Goal: Task Accomplishment & Management: Use online tool/utility

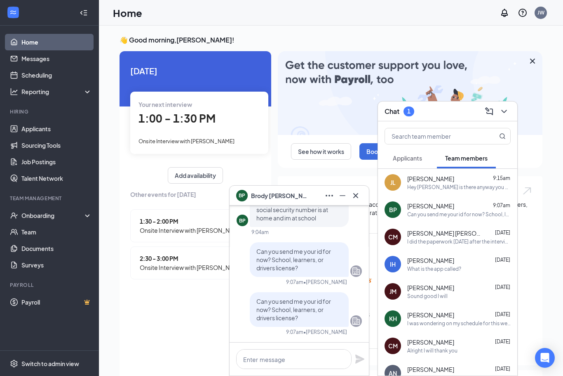
click at [343, 195] on icon "Minimize" at bounding box center [343, 196] width 10 height 10
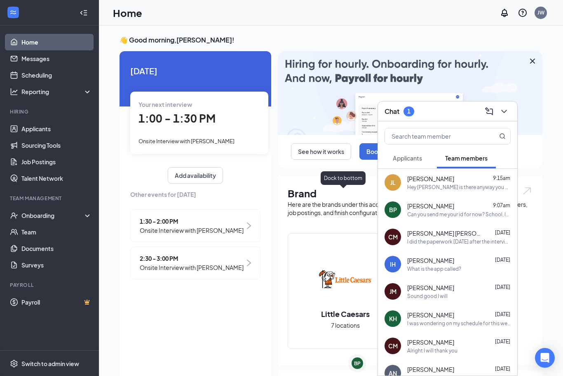
click at [401, 155] on span "Applicants" at bounding box center [407, 157] width 29 height 7
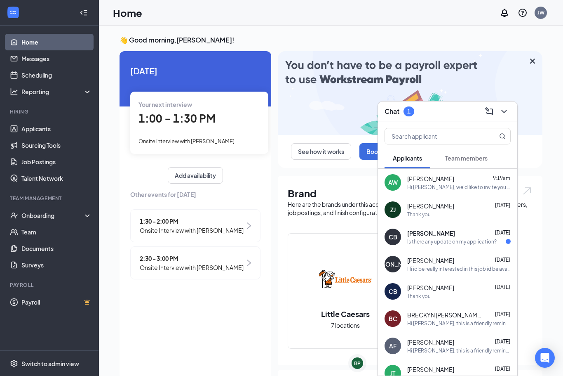
click at [511, 114] on button at bounding box center [504, 111] width 13 height 13
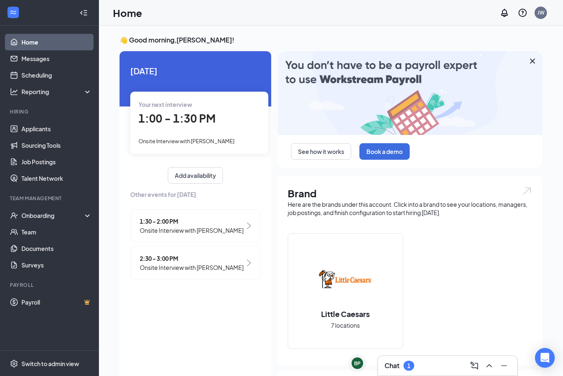
click at [67, 5] on div at bounding box center [49, 13] width 99 height 26
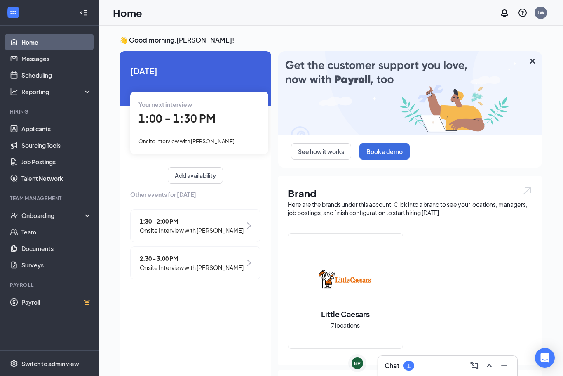
click at [405, 367] on div "1" at bounding box center [409, 365] width 11 height 10
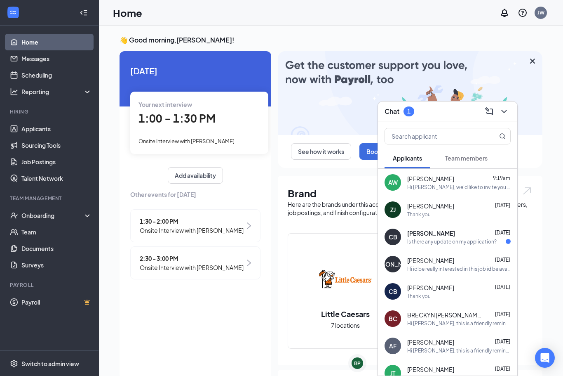
click at [246, 342] on div "[DATE] Your next interview 1:00 - 1:30 PM Onsite Interview with [PERSON_NAME] A…" at bounding box center [196, 215] width 152 height 328
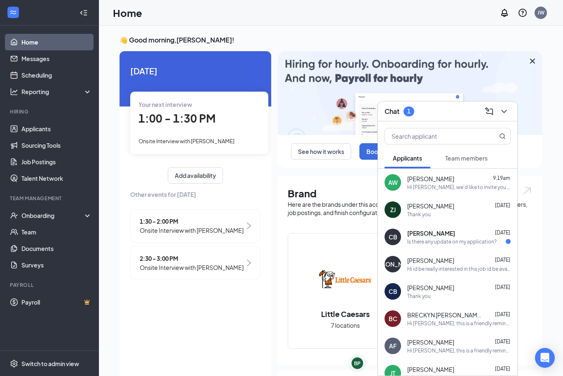
click at [507, 115] on icon "ChevronDown" at bounding box center [504, 111] width 10 height 10
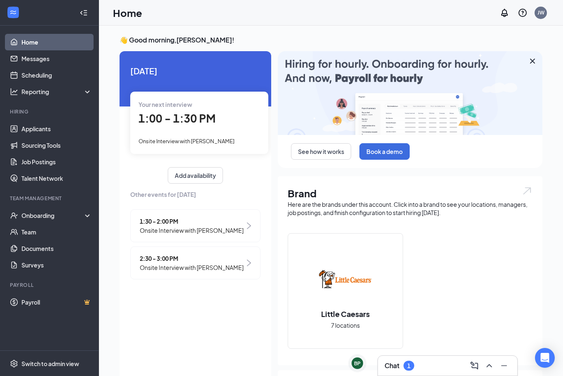
click at [492, 369] on icon "ChevronUp" at bounding box center [490, 365] width 10 height 10
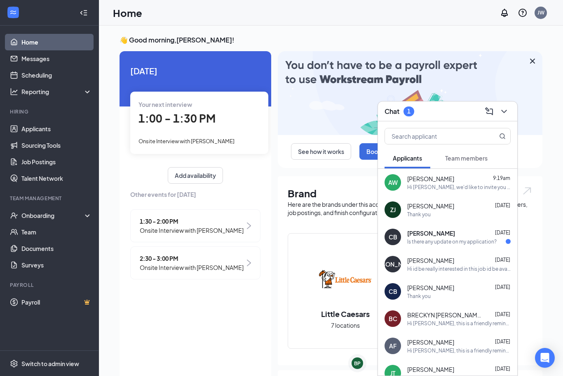
click at [465, 167] on button "Team members" at bounding box center [466, 158] width 59 height 21
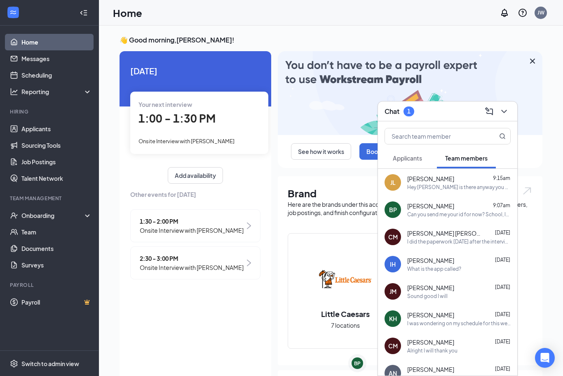
click at [445, 180] on div "[PERSON_NAME] 9:15am" at bounding box center [460, 178] width 104 height 8
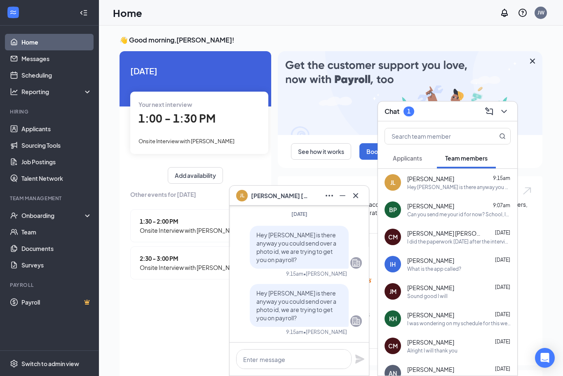
click at [433, 188] on div "Hey [PERSON_NAME] is there anyway you could send over a photo id, we are trying…" at bounding box center [460, 187] width 104 height 7
click at [558, 194] on div "👋 Good morning, [PERSON_NAME] ! [DATE] Your next interview 1:00 - 1:30 PM Onsit…" at bounding box center [331, 301] width 464 height 551
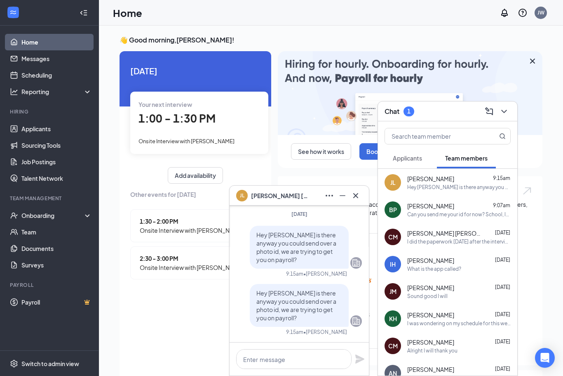
click at [148, 313] on div "[DATE] Your next interview 1:00 - 1:30 PM Onsite Interview with [PERSON_NAME] A…" at bounding box center [196, 215] width 152 height 328
